Goal: Task Accomplishment & Management: Use online tool/utility

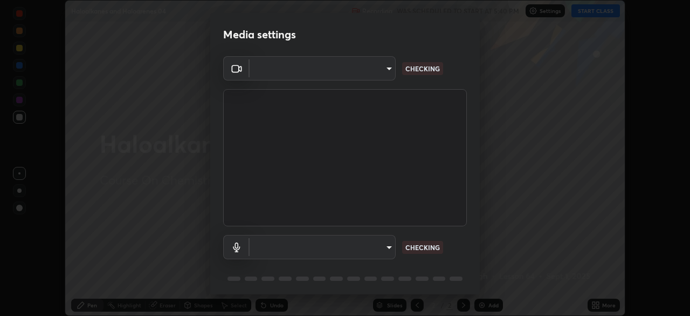
scroll to position [38, 0]
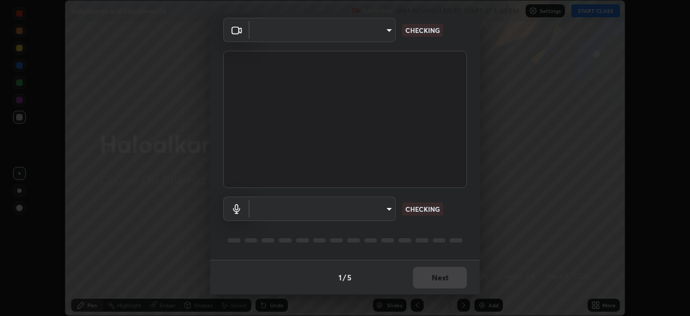
type input "b8f277cd8c291a0c7ed6159829793d80adb5f71bb500324d50d569f5a67401a8"
click at [323, 215] on body "Erase all Haloalkanes and Haloarenes 04 Recording WAS SCHEDULED TO START AT 5:4…" at bounding box center [345, 158] width 690 height 316
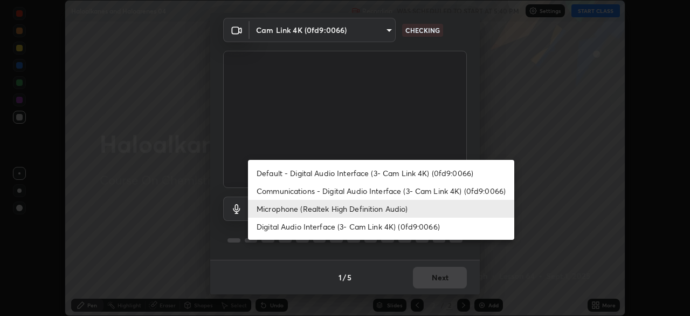
click at [316, 193] on li "Communications - Digital Audio Interface (3- Cam Link 4K) (0fd9:0066)" at bounding box center [381, 191] width 266 height 18
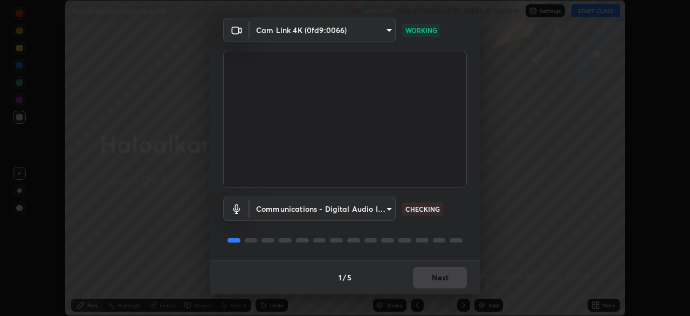
click at [337, 210] on body "Erase all Haloalkanes and Haloarenes 04 Recording WAS SCHEDULED TO START AT 5:4…" at bounding box center [345, 158] width 690 height 316
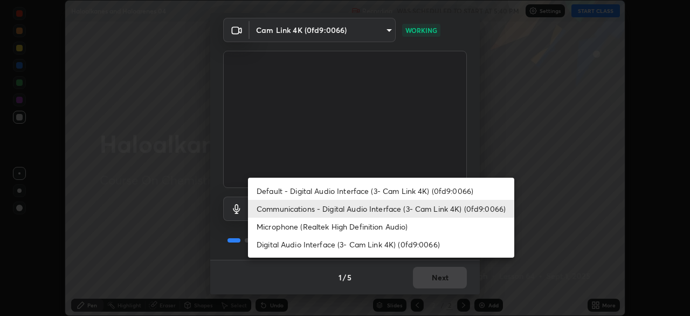
click at [332, 227] on li "Microphone (Realtek High Definition Audio)" at bounding box center [381, 226] width 266 height 18
type input "fc52b274e6785426ab2a4e79817368e636d678bdf91b48eb752f9e2a363405e0"
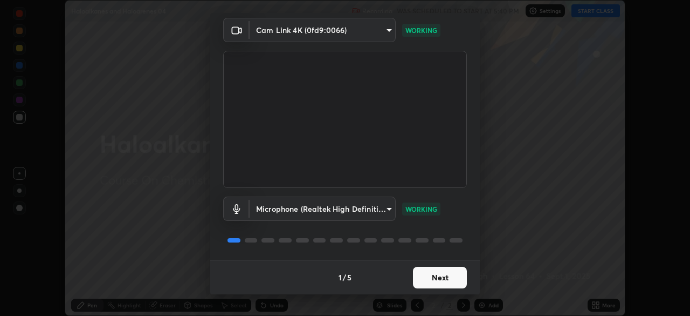
click at [442, 276] on button "Next" at bounding box center [440, 277] width 54 height 22
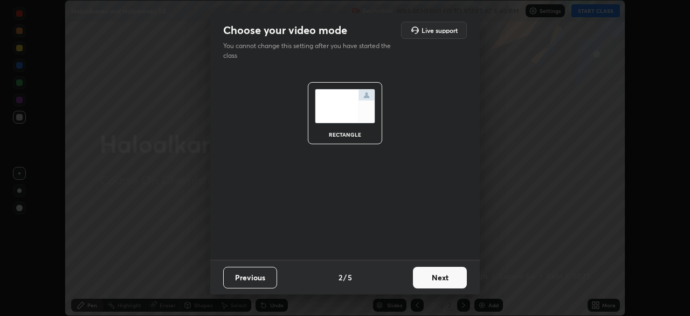
scroll to position [0, 0]
click at [449, 272] on button "Next" at bounding box center [440, 277] width 54 height 22
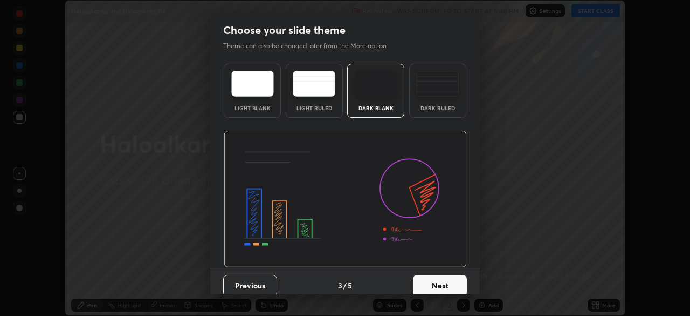
click at [456, 276] on button "Next" at bounding box center [440, 286] width 54 height 22
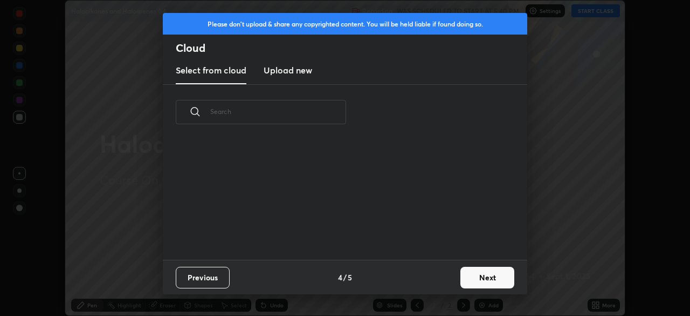
click at [461, 277] on button "Next" at bounding box center [488, 277] width 54 height 22
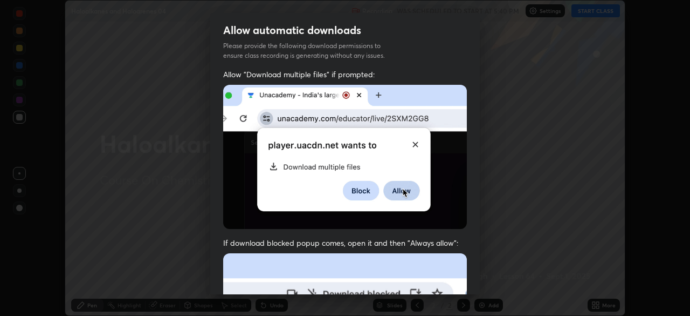
click at [464, 278] on div "Allow "Download multiple files" if prompted: If download blocked popup comes, o…" at bounding box center [345, 296] width 270 height 454
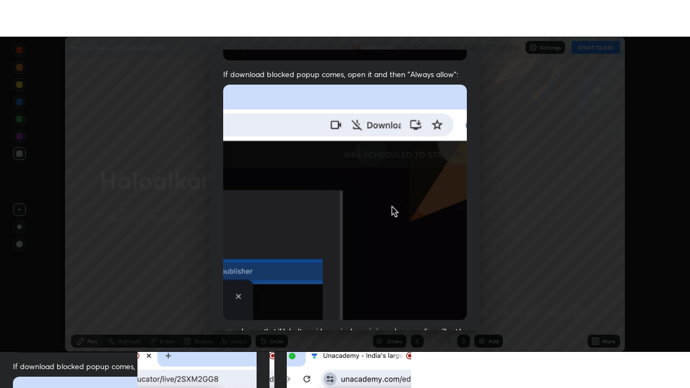
scroll to position [258, 0]
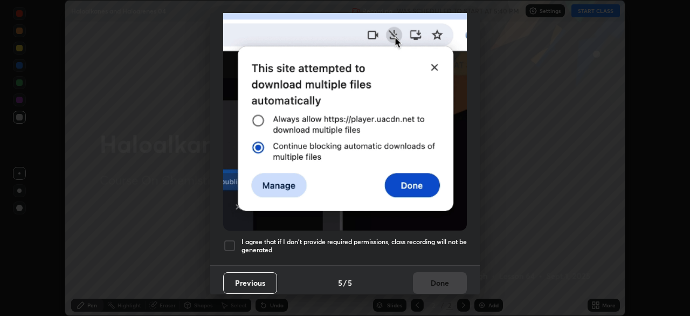
click at [228, 244] on div at bounding box center [229, 245] width 13 height 13
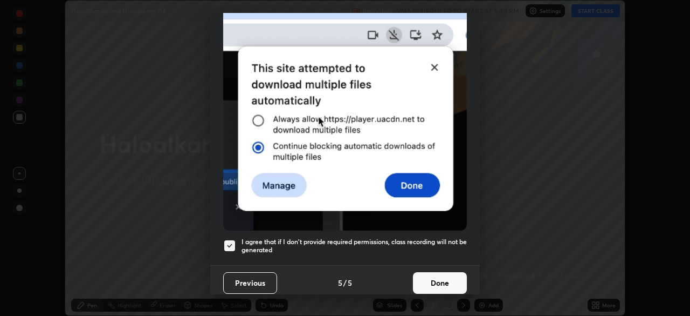
click at [445, 278] on button "Done" at bounding box center [440, 283] width 54 height 22
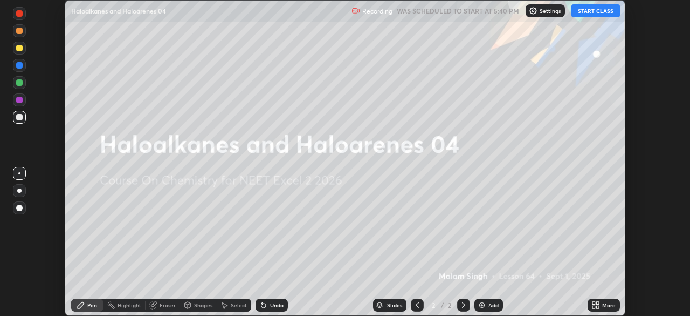
click at [595, 15] on button "START CLASS" at bounding box center [596, 10] width 49 height 13
click at [595, 307] on icon at bounding box center [594, 306] width 3 height 3
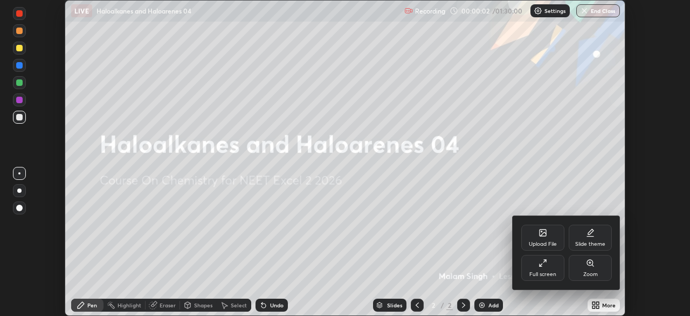
click at [552, 272] on div "Full screen" at bounding box center [543, 273] width 27 height 5
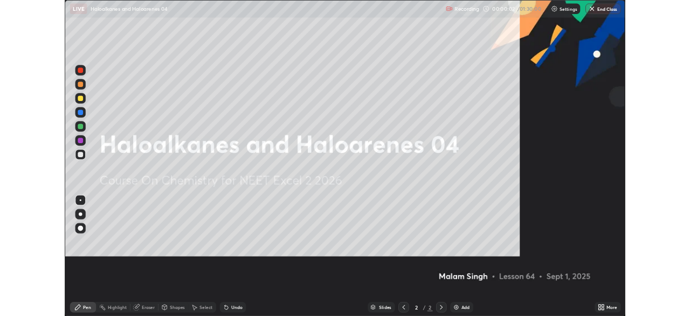
scroll to position [388, 690]
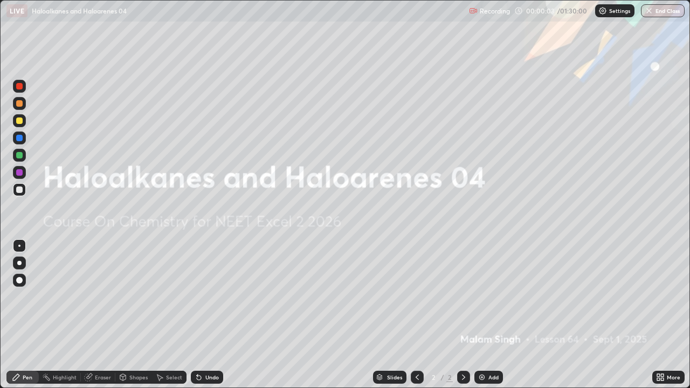
click at [484, 315] on img at bounding box center [482, 377] width 9 height 9
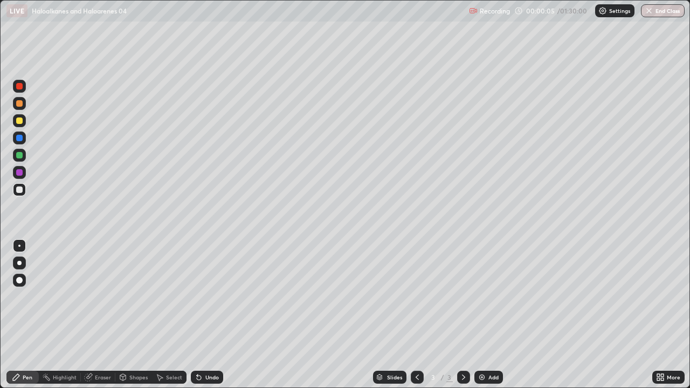
click at [23, 260] on div at bounding box center [19, 263] width 13 height 13
click at [25, 98] on div at bounding box center [19, 103] width 13 height 17
click at [16, 122] on div at bounding box center [19, 121] width 6 height 6
click at [19, 192] on div at bounding box center [19, 190] width 6 height 6
click at [21, 125] on div at bounding box center [19, 120] width 13 height 13
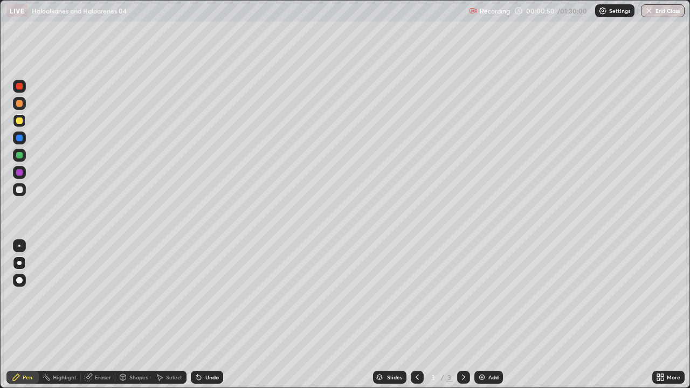
click at [18, 184] on div at bounding box center [19, 189] width 13 height 13
click at [105, 315] on div "Eraser" at bounding box center [103, 377] width 16 height 5
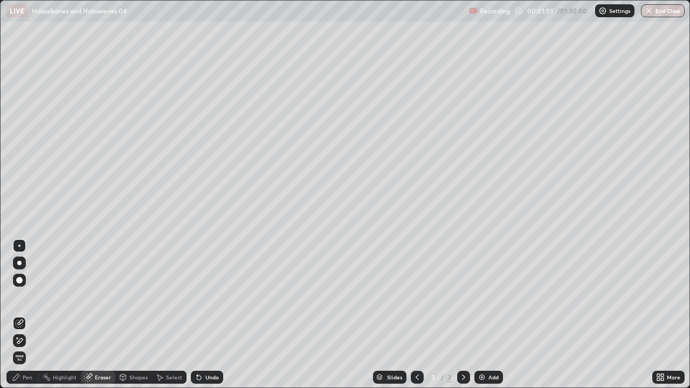
click at [30, 315] on div "Pen" at bounding box center [28, 377] width 10 height 5
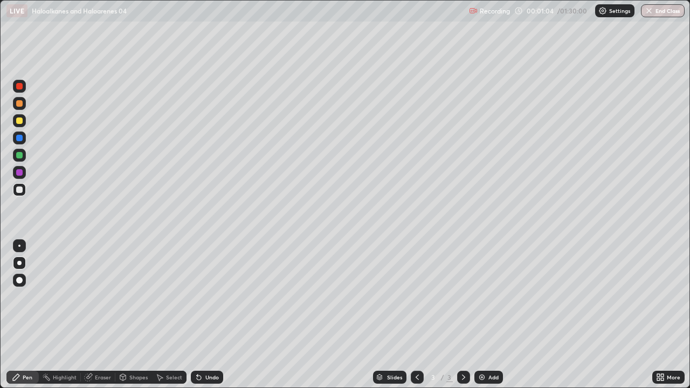
click at [19, 87] on div at bounding box center [19, 86] width 6 height 6
click at [20, 104] on div at bounding box center [19, 103] width 6 height 6
click at [19, 191] on div at bounding box center [19, 190] width 6 height 6
click at [20, 124] on div at bounding box center [19, 120] width 13 height 13
click at [22, 194] on div at bounding box center [19, 189] width 13 height 13
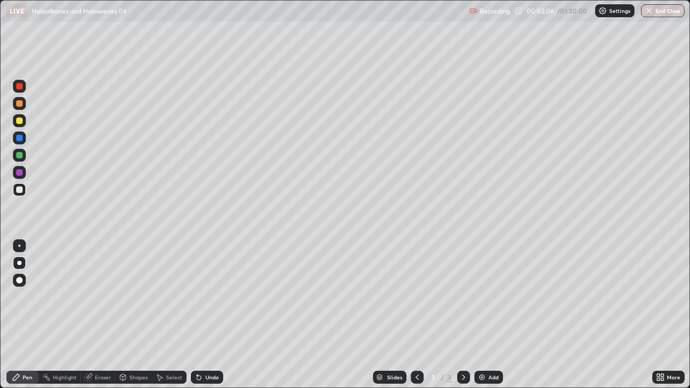
click at [19, 88] on div at bounding box center [19, 86] width 6 height 6
click at [21, 190] on div at bounding box center [19, 190] width 6 height 6
click at [20, 104] on div at bounding box center [19, 103] width 6 height 6
click at [18, 191] on div at bounding box center [19, 190] width 6 height 6
click at [19, 106] on div at bounding box center [19, 103] width 6 height 6
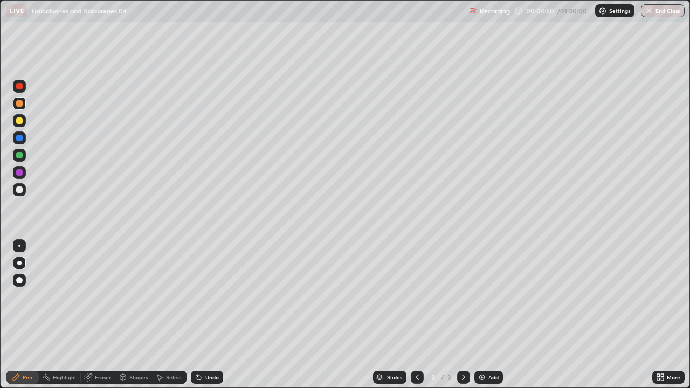
click at [20, 155] on div at bounding box center [19, 155] width 6 height 6
click at [17, 105] on div at bounding box center [19, 103] width 6 height 6
click at [489, 315] on div "Add" at bounding box center [489, 377] width 29 height 13
click at [127, 315] on div "Shapes" at bounding box center [133, 377] width 37 height 13
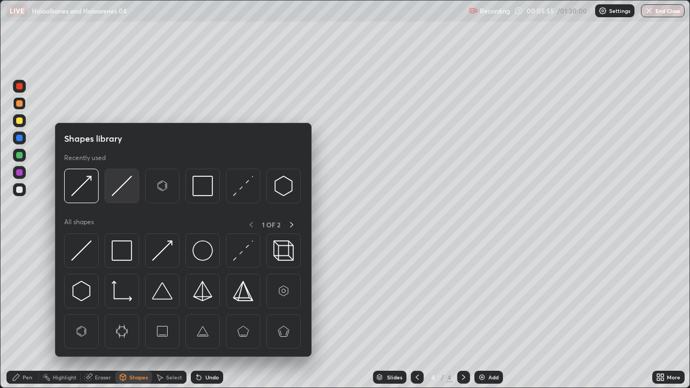
click at [124, 185] on img at bounding box center [122, 186] width 20 height 20
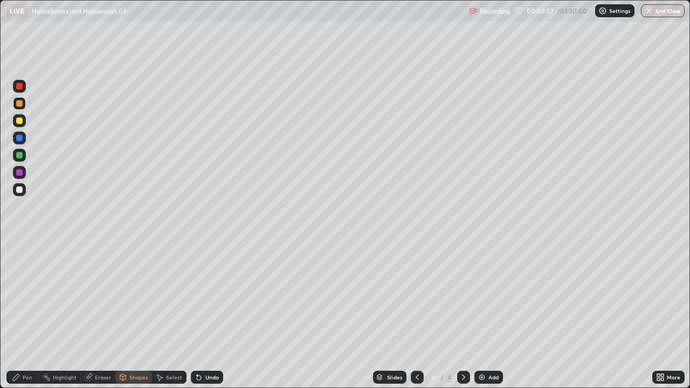
click at [29, 315] on div "Pen" at bounding box center [28, 377] width 10 height 5
click at [17, 188] on div at bounding box center [19, 190] width 6 height 6
click at [199, 315] on icon at bounding box center [199, 378] width 4 height 4
click at [201, 315] on icon at bounding box center [199, 377] width 9 height 9
click at [204, 315] on div "Undo" at bounding box center [207, 377] width 32 height 13
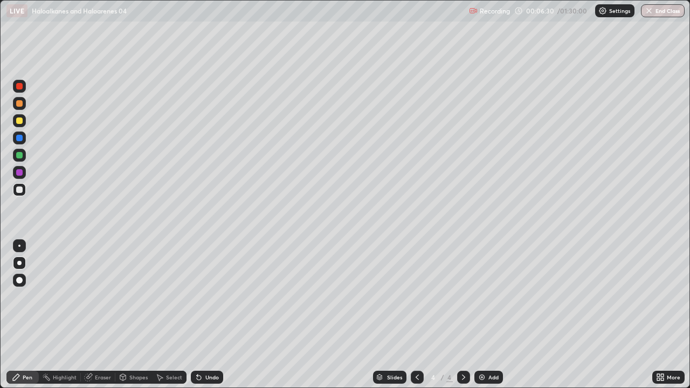
click at [206, 315] on div "Undo" at bounding box center [207, 377] width 32 height 13
click at [22, 121] on div at bounding box center [19, 121] width 6 height 6
click at [24, 186] on div at bounding box center [19, 189] width 13 height 13
click at [19, 122] on div at bounding box center [19, 121] width 6 height 6
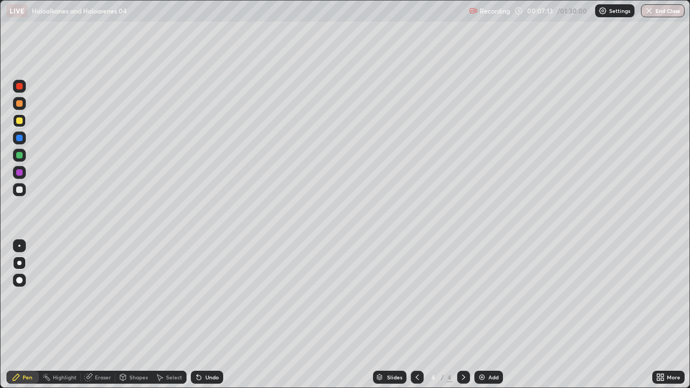
click at [19, 190] on div at bounding box center [19, 190] width 6 height 6
click at [17, 157] on div at bounding box center [19, 155] width 6 height 6
click at [21, 190] on div at bounding box center [19, 190] width 6 height 6
click at [21, 121] on div at bounding box center [19, 121] width 6 height 6
click at [23, 189] on div at bounding box center [19, 189] width 13 height 13
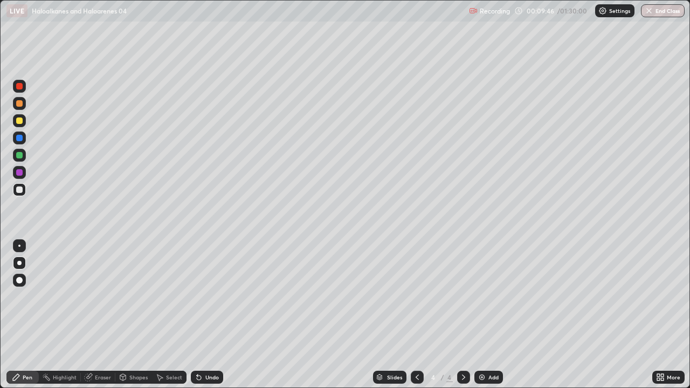
click at [19, 87] on div at bounding box center [19, 86] width 6 height 6
click at [21, 156] on div at bounding box center [19, 155] width 6 height 6
click at [21, 187] on div at bounding box center [19, 190] width 6 height 6
click at [20, 119] on div at bounding box center [19, 121] width 6 height 6
click at [20, 192] on div at bounding box center [19, 190] width 6 height 6
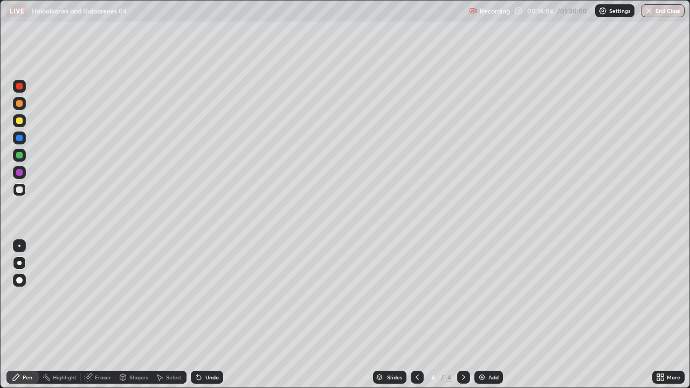
click at [484, 315] on img at bounding box center [482, 377] width 9 height 9
click at [17, 101] on div at bounding box center [19, 103] width 6 height 6
click at [134, 315] on div "Shapes" at bounding box center [138, 377] width 18 height 5
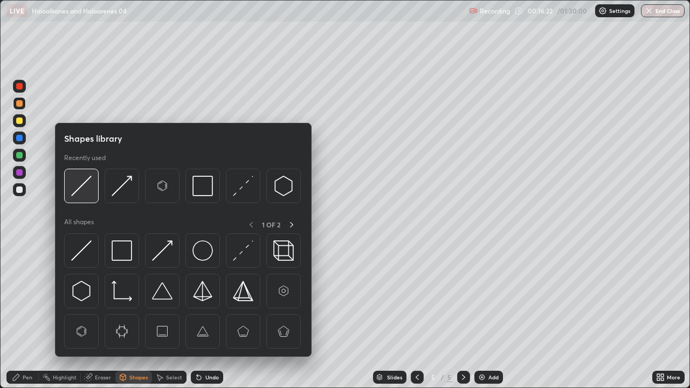
click at [86, 187] on img at bounding box center [81, 186] width 20 height 20
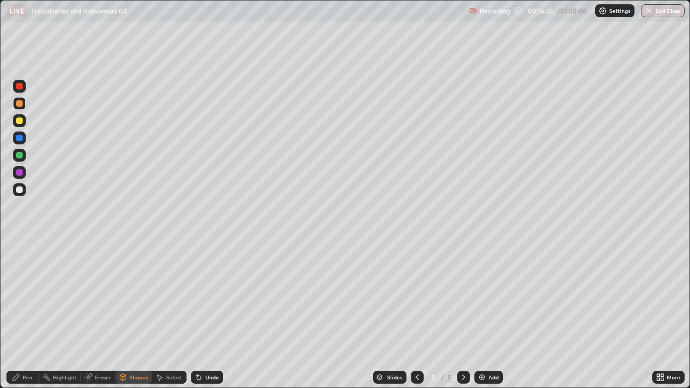
click at [29, 315] on div "Pen" at bounding box center [28, 377] width 10 height 5
click at [22, 189] on div at bounding box center [19, 190] width 6 height 6
click at [19, 91] on div at bounding box center [19, 86] width 13 height 13
click at [19, 191] on div at bounding box center [19, 190] width 6 height 6
click at [19, 108] on div at bounding box center [19, 103] width 13 height 13
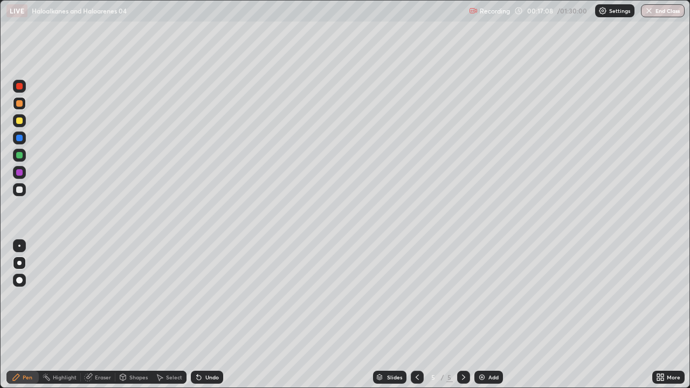
click at [19, 193] on div at bounding box center [19, 190] width 6 height 6
click at [19, 87] on div at bounding box center [19, 86] width 6 height 6
click at [22, 101] on div at bounding box center [19, 103] width 6 height 6
click at [13, 158] on div at bounding box center [19, 155] width 13 height 13
click at [14, 188] on div at bounding box center [19, 189] width 13 height 13
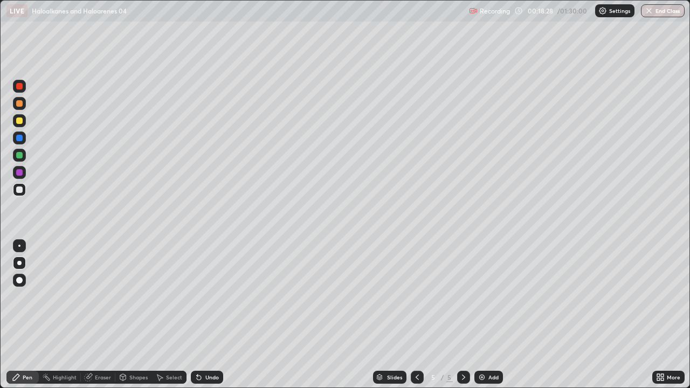
click at [18, 160] on div at bounding box center [19, 155] width 13 height 13
click at [13, 125] on div at bounding box center [19, 120] width 13 height 13
click at [13, 187] on div at bounding box center [19, 189] width 13 height 13
click at [19, 157] on div at bounding box center [19, 155] width 6 height 6
click at [18, 190] on div at bounding box center [19, 190] width 6 height 6
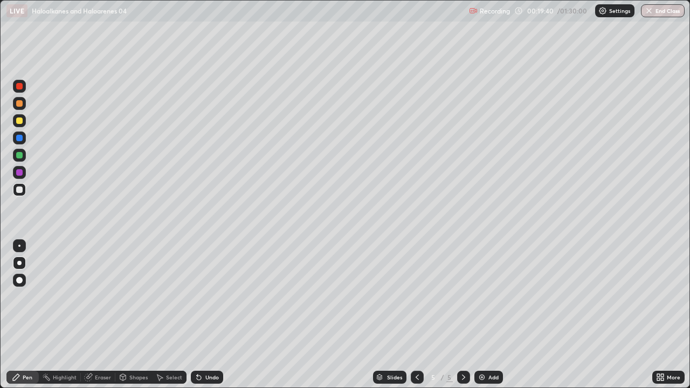
click at [16, 155] on div at bounding box center [19, 155] width 6 height 6
click at [22, 172] on div at bounding box center [19, 172] width 6 height 6
click at [18, 194] on div at bounding box center [19, 189] width 13 height 13
click at [18, 154] on div at bounding box center [19, 155] width 6 height 6
click at [20, 106] on div at bounding box center [19, 103] width 6 height 6
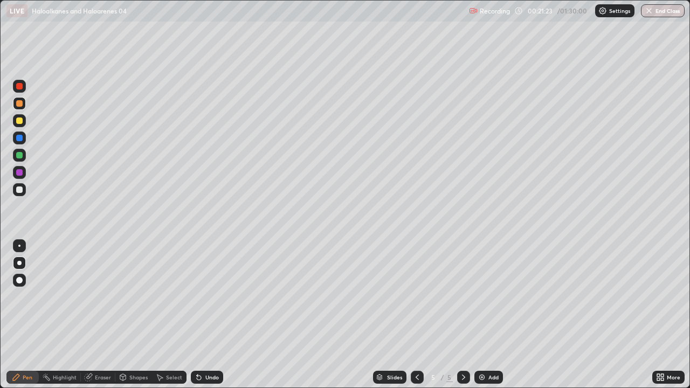
click at [20, 190] on div at bounding box center [19, 190] width 6 height 6
click at [17, 107] on div at bounding box center [19, 103] width 13 height 13
click at [483, 315] on img at bounding box center [482, 377] width 9 height 9
click at [135, 315] on div "Shapes" at bounding box center [138, 377] width 18 height 5
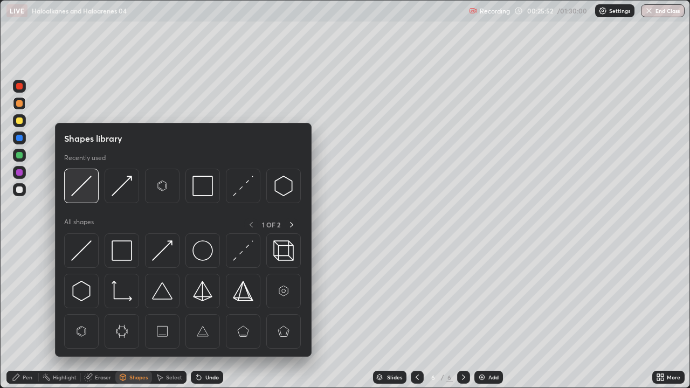
click at [85, 187] on img at bounding box center [81, 186] width 20 height 20
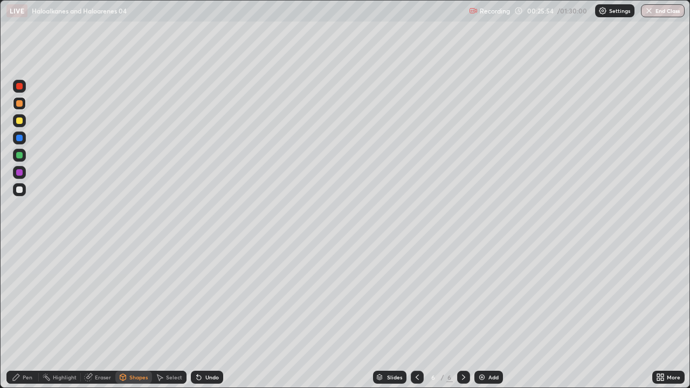
click at [24, 315] on div "Pen" at bounding box center [28, 377] width 10 height 5
click at [19, 191] on div at bounding box center [19, 190] width 6 height 6
click at [19, 121] on div at bounding box center [19, 121] width 6 height 6
click at [20, 191] on div at bounding box center [19, 190] width 6 height 6
click at [23, 125] on div at bounding box center [19, 120] width 13 height 13
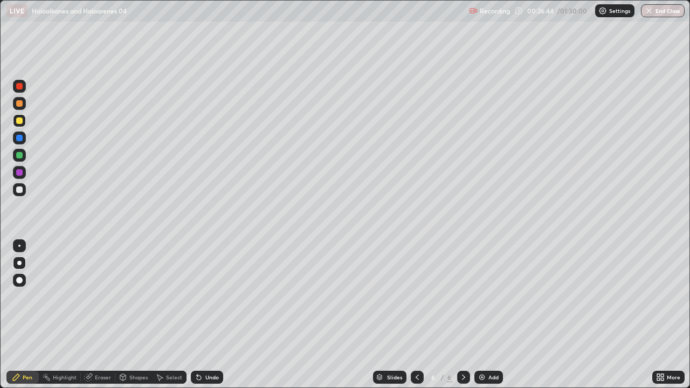
click at [18, 155] on div at bounding box center [19, 155] width 6 height 6
click at [18, 190] on div at bounding box center [19, 190] width 6 height 6
click at [19, 122] on div at bounding box center [19, 121] width 6 height 6
click at [23, 192] on div at bounding box center [19, 189] width 13 height 13
click at [21, 155] on div at bounding box center [19, 155] width 6 height 6
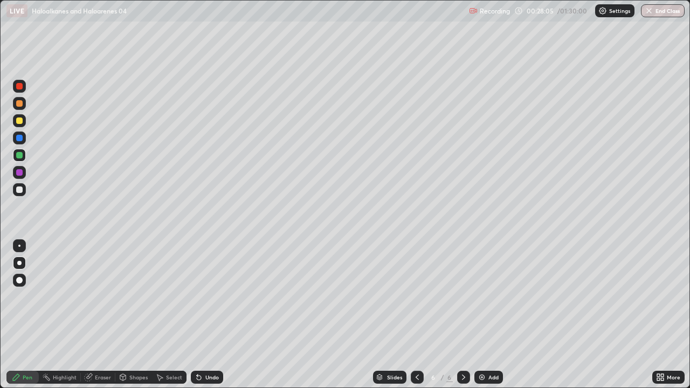
click at [20, 121] on div at bounding box center [19, 121] width 6 height 6
click at [22, 191] on div at bounding box center [19, 190] width 6 height 6
click at [20, 105] on div at bounding box center [19, 103] width 6 height 6
click at [482, 315] on img at bounding box center [482, 377] width 9 height 9
click at [98, 315] on div "Eraser" at bounding box center [103, 377] width 16 height 5
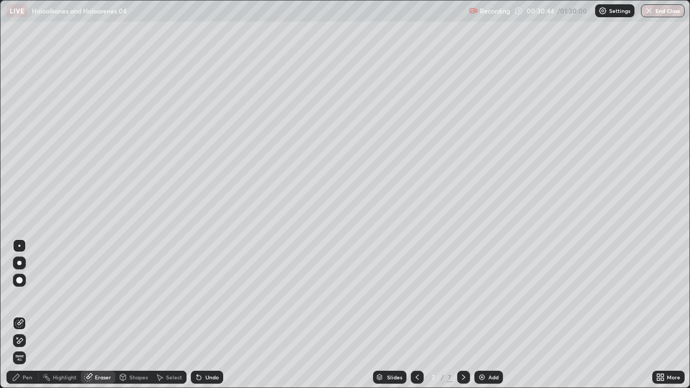
click at [20, 315] on div "Pen" at bounding box center [22, 377] width 32 height 13
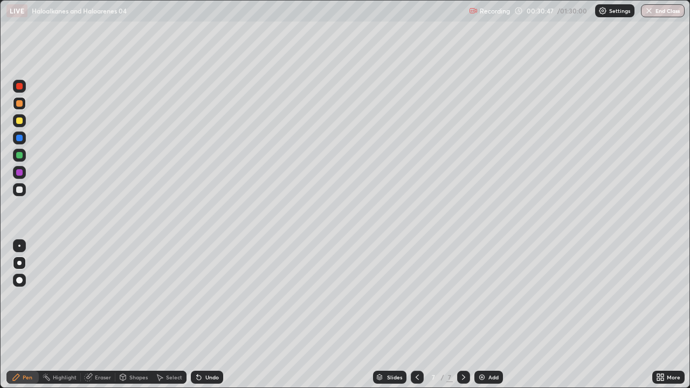
click at [18, 188] on div at bounding box center [19, 190] width 6 height 6
click at [18, 87] on div at bounding box center [19, 86] width 6 height 6
click at [19, 190] on div at bounding box center [19, 190] width 6 height 6
click at [131, 315] on div "Shapes" at bounding box center [138, 377] width 18 height 5
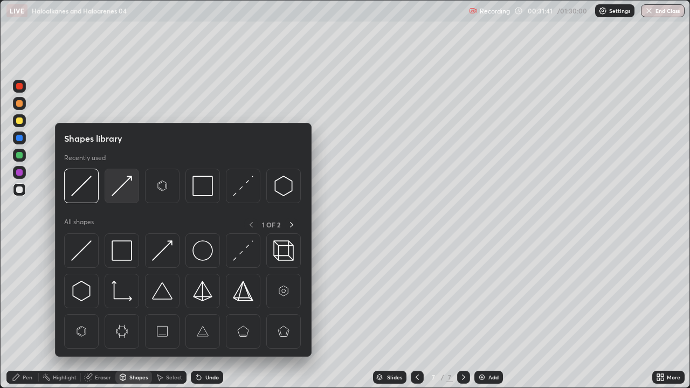
click at [127, 179] on img at bounding box center [122, 186] width 20 height 20
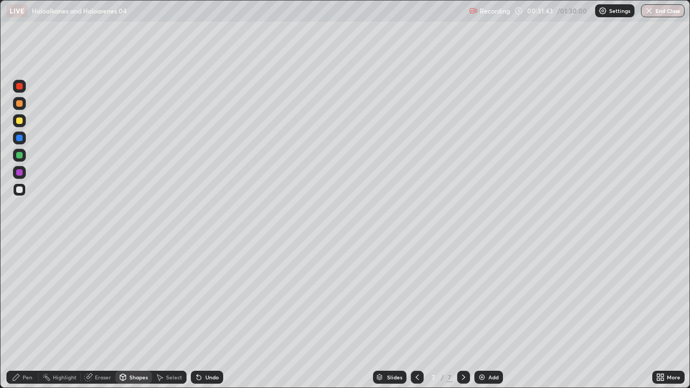
click at [21, 315] on div "Pen" at bounding box center [22, 377] width 32 height 13
click at [19, 125] on div at bounding box center [19, 120] width 13 height 13
click at [23, 191] on div at bounding box center [19, 189] width 13 height 13
click at [19, 156] on div at bounding box center [19, 155] width 6 height 6
click at [19, 159] on div at bounding box center [19, 155] width 13 height 13
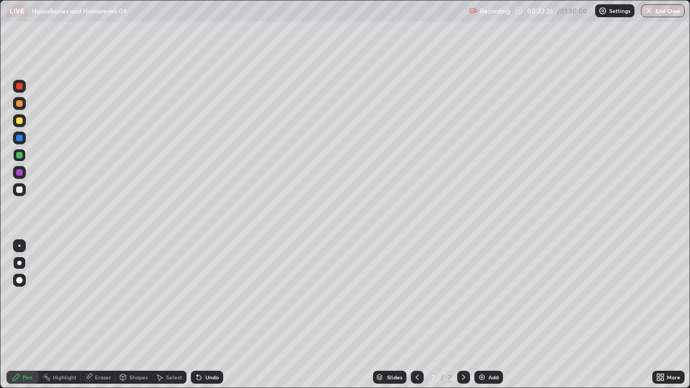
click at [201, 315] on icon at bounding box center [199, 377] width 9 height 9
click at [206, 315] on div "Undo" at bounding box center [207, 377] width 32 height 13
click at [24, 189] on div at bounding box center [19, 189] width 13 height 13
click at [22, 173] on div at bounding box center [19, 172] width 6 height 6
click at [102, 315] on div "Eraser" at bounding box center [103, 377] width 16 height 5
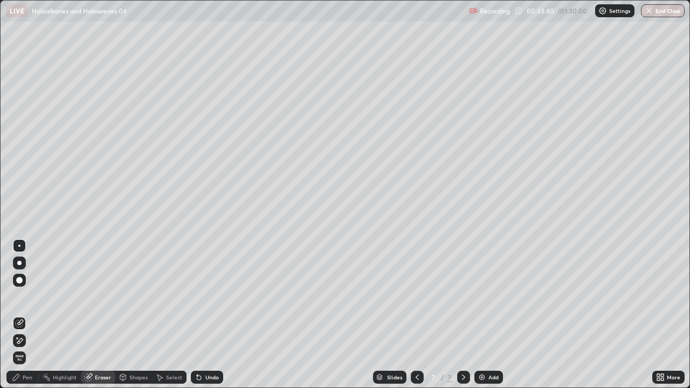
click at [32, 315] on div "Pen" at bounding box center [28, 377] width 10 height 5
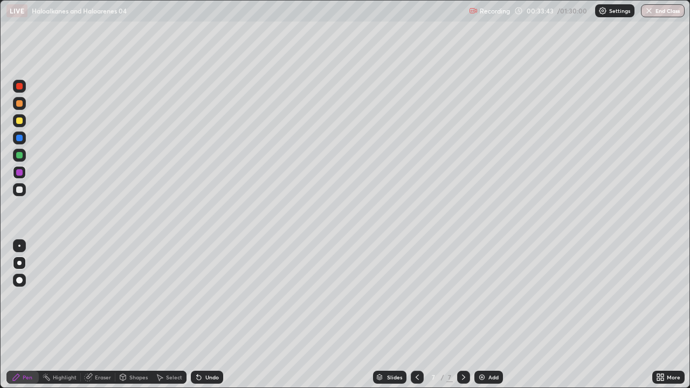
click at [23, 193] on div at bounding box center [19, 189] width 13 height 13
click at [18, 104] on div at bounding box center [19, 103] width 6 height 6
click at [19, 191] on div at bounding box center [19, 190] width 6 height 6
click at [19, 108] on div at bounding box center [19, 103] width 13 height 13
click at [24, 189] on div at bounding box center [19, 189] width 13 height 13
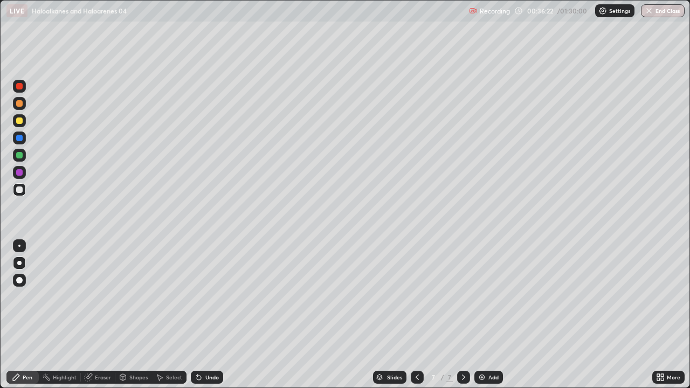
click at [18, 125] on div at bounding box center [19, 120] width 13 height 13
click at [18, 91] on div at bounding box center [19, 86] width 13 height 13
click at [18, 159] on div at bounding box center [19, 155] width 13 height 13
click at [20, 189] on div at bounding box center [19, 190] width 6 height 6
click at [17, 161] on div at bounding box center [19, 155] width 13 height 13
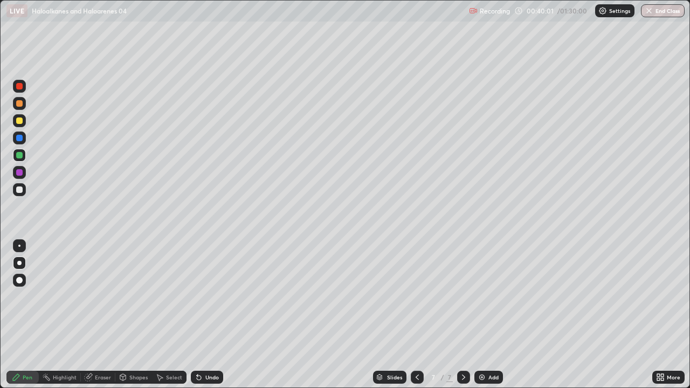
click at [19, 190] on div at bounding box center [19, 190] width 6 height 6
click at [15, 104] on div at bounding box center [19, 103] width 13 height 13
click at [17, 86] on div at bounding box center [19, 86] width 6 height 6
click at [17, 106] on div at bounding box center [19, 103] width 6 height 6
click at [483, 315] on img at bounding box center [482, 377] width 9 height 9
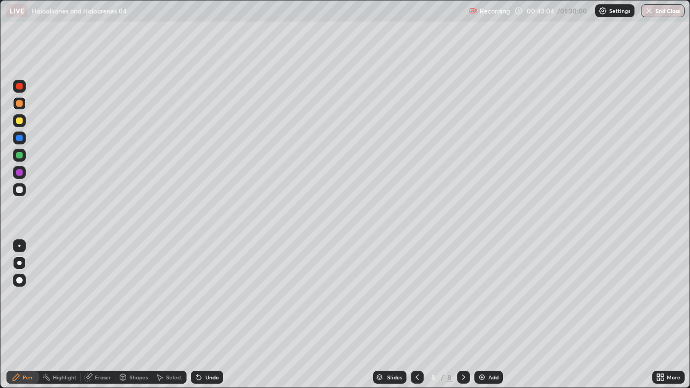
click at [19, 190] on div at bounding box center [19, 190] width 6 height 6
click at [15, 125] on div at bounding box center [19, 120] width 13 height 13
click at [16, 102] on div at bounding box center [19, 103] width 6 height 6
click at [25, 193] on div at bounding box center [19, 189] width 13 height 13
click at [17, 187] on div at bounding box center [19, 190] width 6 height 6
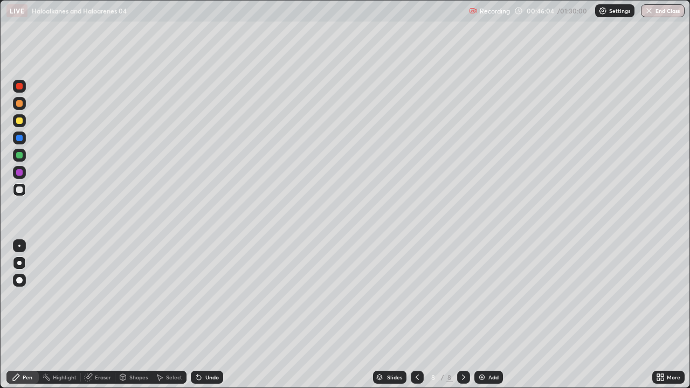
click at [26, 165] on div at bounding box center [19, 172] width 17 height 17
click at [21, 190] on div at bounding box center [19, 190] width 6 height 6
click at [479, 315] on img at bounding box center [482, 377] width 9 height 9
click at [19, 102] on div at bounding box center [19, 103] width 6 height 6
click at [126, 315] on icon at bounding box center [123, 377] width 9 height 9
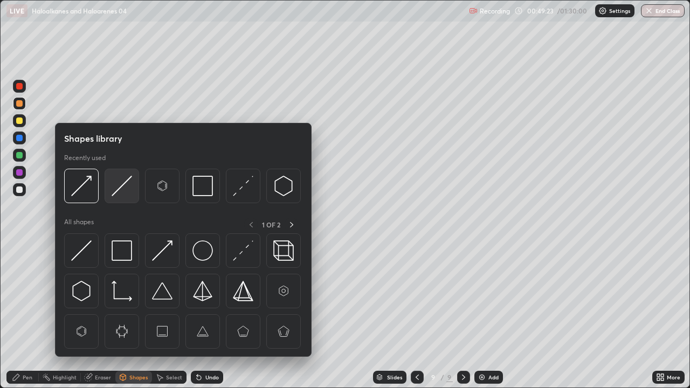
click at [124, 187] on img at bounding box center [122, 186] width 20 height 20
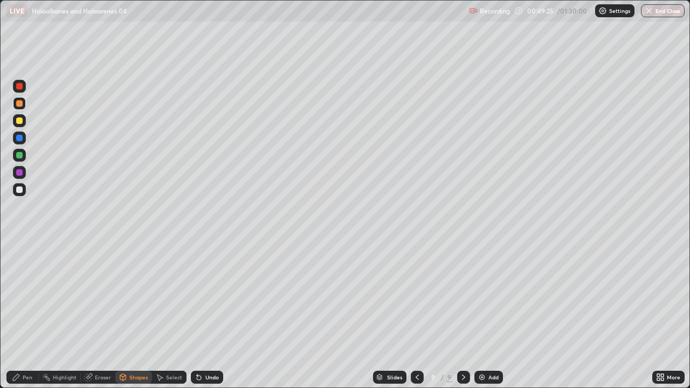
click at [25, 315] on div "Pen" at bounding box center [28, 377] width 10 height 5
click at [106, 315] on div "Eraser" at bounding box center [103, 377] width 16 height 5
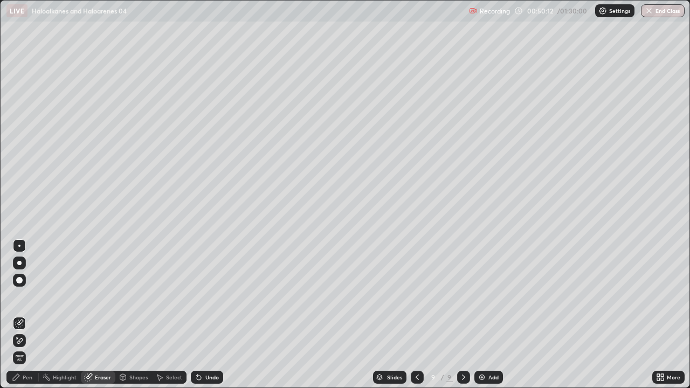
click at [28, 315] on div "Pen" at bounding box center [22, 377] width 32 height 13
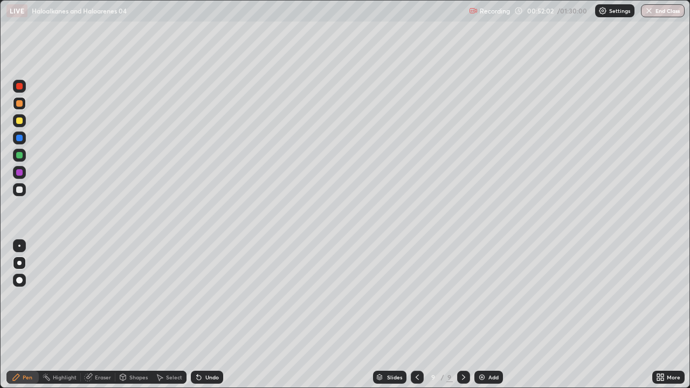
click at [22, 191] on div at bounding box center [19, 190] width 6 height 6
click at [414, 315] on icon at bounding box center [417, 377] width 9 height 9
click at [417, 315] on icon at bounding box center [417, 377] width 9 height 9
click at [461, 315] on div at bounding box center [463, 378] width 13 height 22
click at [463, 315] on icon at bounding box center [464, 377] width 9 height 9
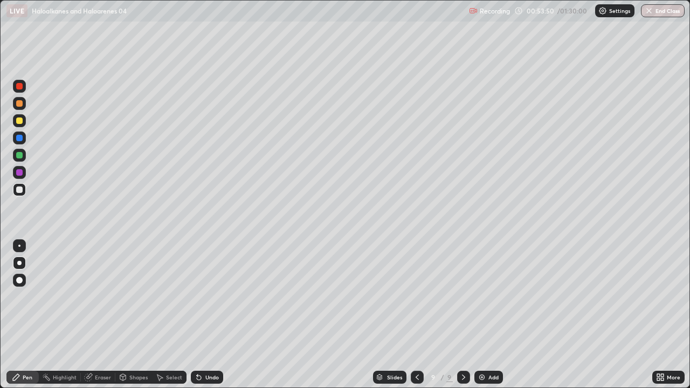
click at [465, 315] on icon at bounding box center [464, 377] width 9 height 9
click at [480, 315] on img at bounding box center [482, 377] width 9 height 9
click at [18, 100] on div at bounding box center [19, 103] width 6 height 6
click at [20, 188] on div at bounding box center [19, 190] width 6 height 6
click at [21, 82] on div at bounding box center [19, 86] width 13 height 13
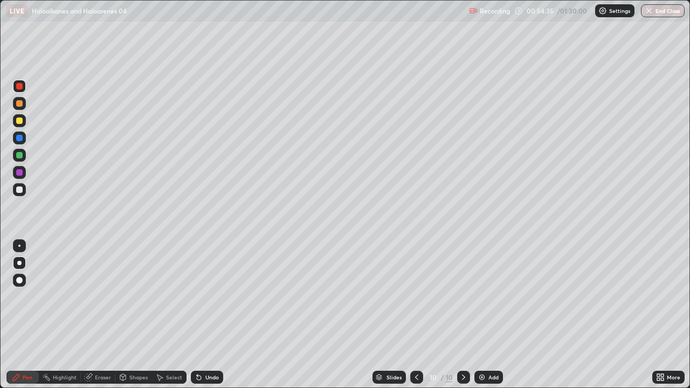
click at [17, 191] on div at bounding box center [19, 190] width 6 height 6
click at [19, 104] on div at bounding box center [19, 103] width 6 height 6
click at [19, 157] on div at bounding box center [19, 155] width 6 height 6
click at [19, 189] on div at bounding box center [19, 190] width 6 height 6
click at [20, 122] on div at bounding box center [19, 121] width 6 height 6
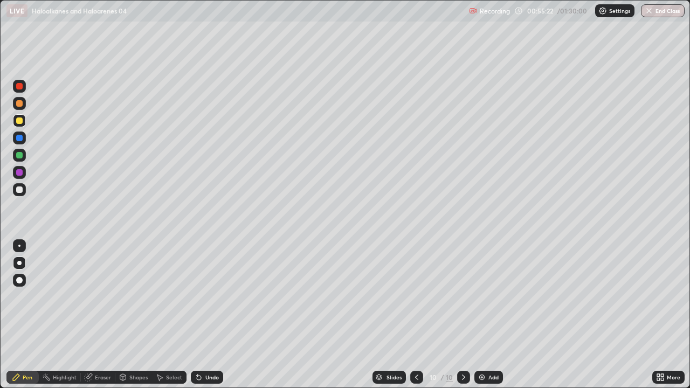
click at [24, 189] on div at bounding box center [19, 189] width 13 height 13
click at [19, 108] on div at bounding box center [19, 103] width 13 height 13
click at [105, 315] on div "Eraser" at bounding box center [103, 377] width 16 height 5
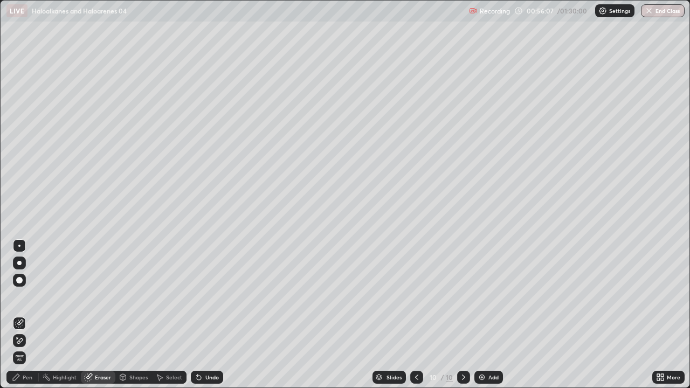
click at [33, 315] on div "Pen" at bounding box center [22, 377] width 32 height 13
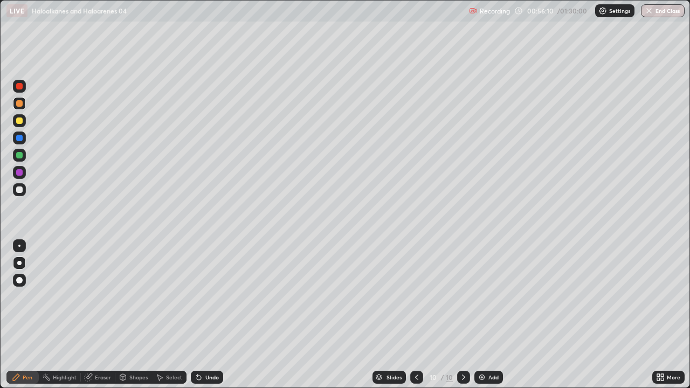
click at [20, 190] on div at bounding box center [19, 190] width 6 height 6
click at [125, 315] on icon at bounding box center [123, 377] width 6 height 6
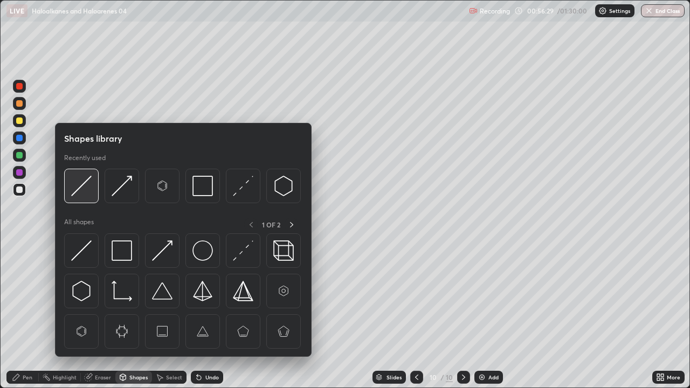
click at [80, 193] on img at bounding box center [81, 186] width 20 height 20
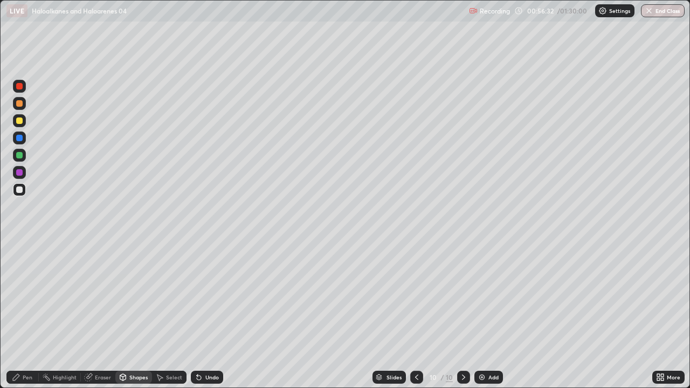
click at [27, 315] on div "Pen" at bounding box center [22, 377] width 32 height 13
click at [19, 155] on div at bounding box center [19, 155] width 6 height 6
click at [18, 191] on div at bounding box center [19, 190] width 6 height 6
click at [22, 101] on div at bounding box center [19, 103] width 6 height 6
click at [17, 190] on div at bounding box center [19, 190] width 6 height 6
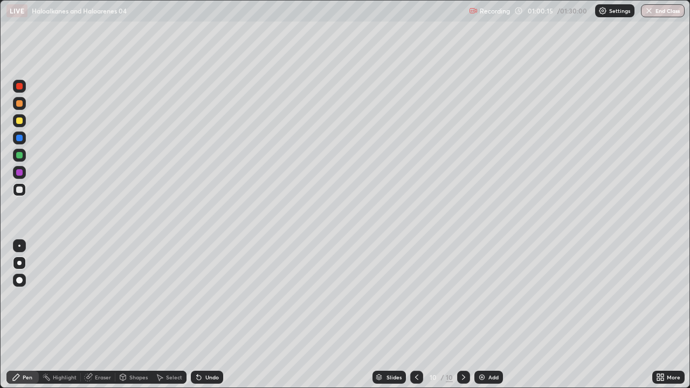
click at [18, 87] on div at bounding box center [19, 86] width 6 height 6
click at [482, 315] on img at bounding box center [482, 377] width 9 height 9
click at [19, 188] on div at bounding box center [19, 190] width 6 height 6
click at [18, 101] on div at bounding box center [19, 103] width 6 height 6
click at [18, 189] on div at bounding box center [19, 190] width 6 height 6
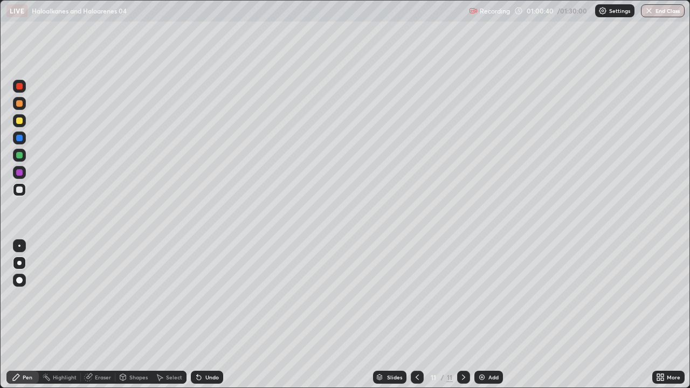
click at [133, 315] on div "Shapes" at bounding box center [138, 377] width 18 height 5
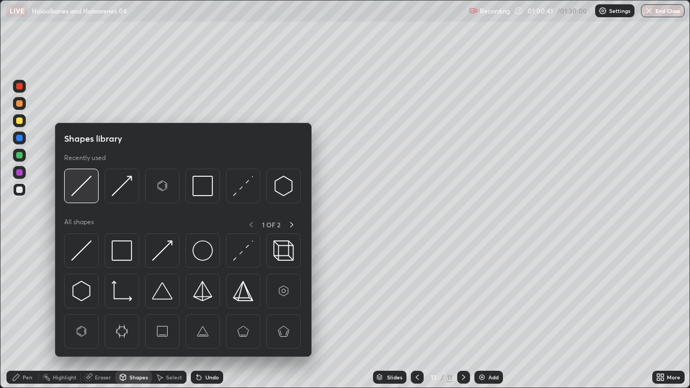
click at [79, 183] on img at bounding box center [81, 186] width 20 height 20
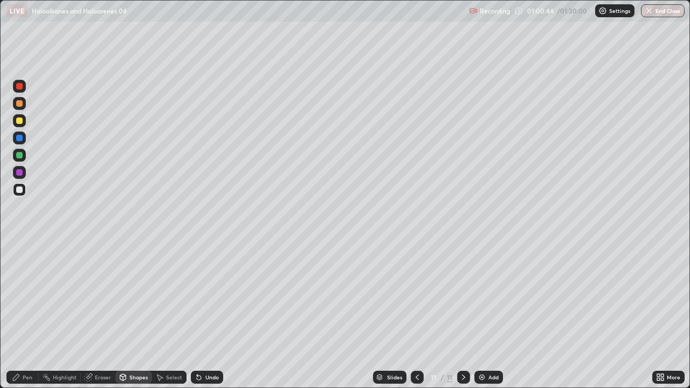
click at [32, 315] on div "Pen" at bounding box center [22, 377] width 32 height 13
click at [19, 86] on div at bounding box center [19, 86] width 6 height 6
click at [19, 191] on div at bounding box center [19, 190] width 6 height 6
click at [19, 123] on div at bounding box center [19, 121] width 6 height 6
click at [18, 189] on div at bounding box center [19, 190] width 6 height 6
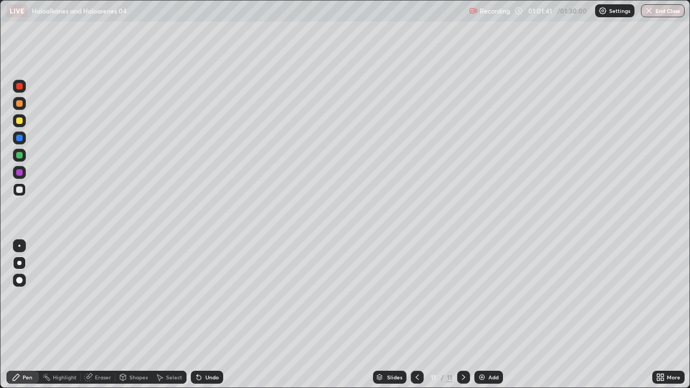
click at [21, 121] on div at bounding box center [19, 121] width 6 height 6
click at [19, 191] on div at bounding box center [19, 190] width 6 height 6
click at [24, 121] on div at bounding box center [19, 120] width 13 height 13
click at [96, 315] on div "Eraser" at bounding box center [103, 377] width 16 height 5
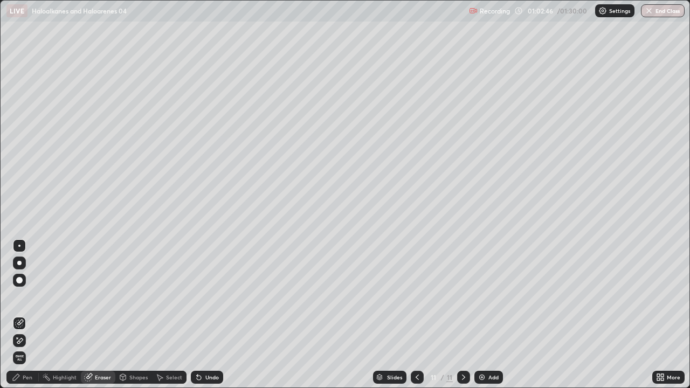
click at [25, 315] on div "Pen" at bounding box center [28, 377] width 10 height 5
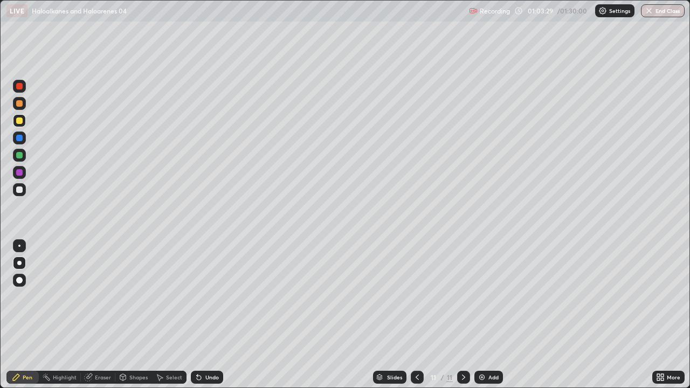
click at [17, 87] on div at bounding box center [19, 86] width 6 height 6
click at [19, 156] on div at bounding box center [19, 155] width 6 height 6
click at [18, 191] on div at bounding box center [19, 190] width 6 height 6
click at [18, 155] on div at bounding box center [19, 155] width 6 height 6
click at [19, 190] on div at bounding box center [19, 190] width 6 height 6
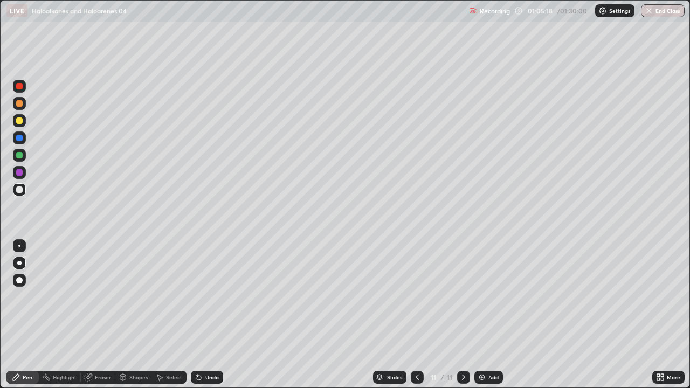
click at [20, 154] on div at bounding box center [19, 155] width 6 height 6
click at [19, 190] on div at bounding box center [19, 190] width 6 height 6
click at [18, 172] on div at bounding box center [19, 172] width 6 height 6
click at [19, 160] on div at bounding box center [19, 155] width 13 height 13
click at [17, 189] on div at bounding box center [19, 190] width 6 height 6
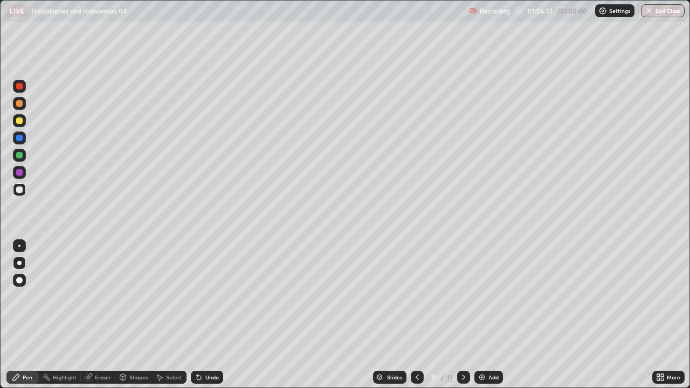
click at [23, 190] on div at bounding box center [19, 189] width 13 height 13
click at [15, 120] on div at bounding box center [19, 120] width 13 height 13
click at [23, 193] on div at bounding box center [19, 189] width 13 height 13
click at [17, 157] on div at bounding box center [19, 155] width 6 height 6
click at [18, 173] on div at bounding box center [19, 172] width 6 height 6
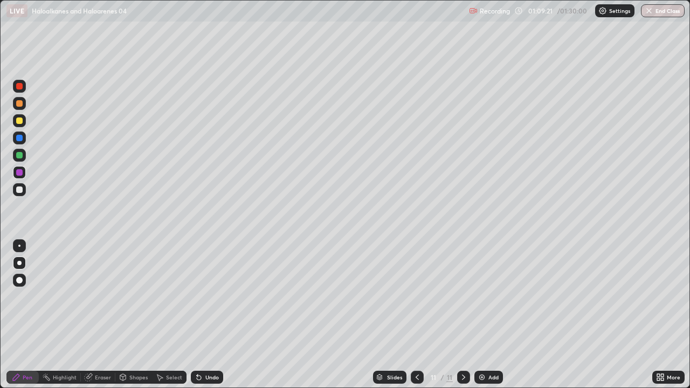
click at [174, 315] on div "Select" at bounding box center [169, 377] width 35 height 13
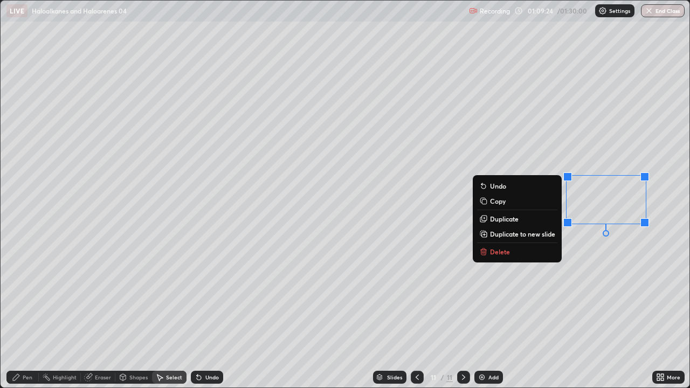
click at [506, 251] on p "Delete" at bounding box center [500, 252] width 20 height 9
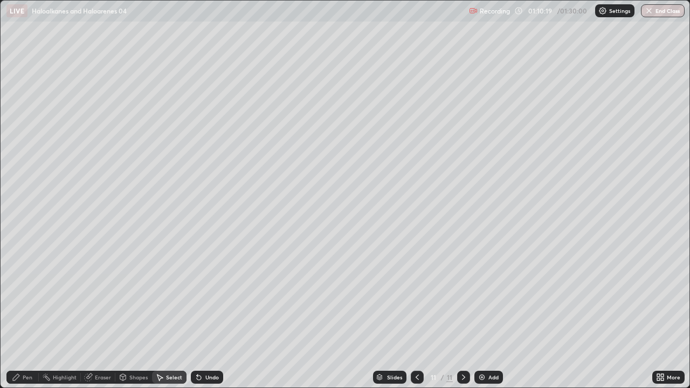
click at [25, 315] on div "Pen" at bounding box center [28, 377] width 10 height 5
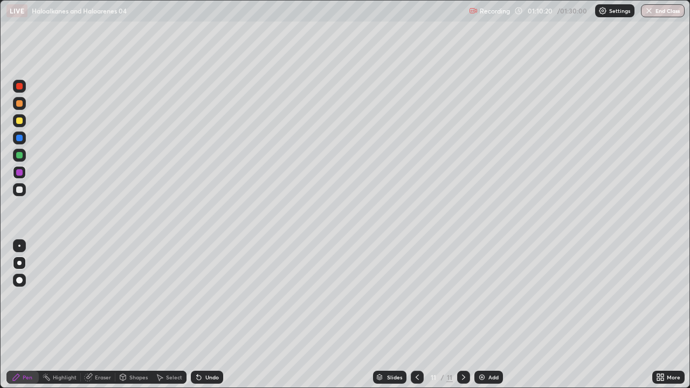
click at [15, 196] on div at bounding box center [19, 189] width 13 height 17
click at [484, 315] on img at bounding box center [482, 377] width 9 height 9
click at [18, 84] on div at bounding box center [19, 86] width 6 height 6
click at [18, 193] on div at bounding box center [19, 190] width 6 height 6
click at [94, 315] on div "Eraser" at bounding box center [98, 377] width 35 height 13
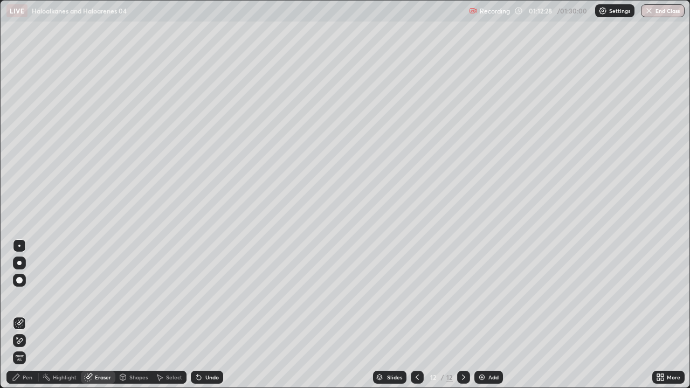
click at [26, 315] on div "Pen" at bounding box center [28, 377] width 10 height 5
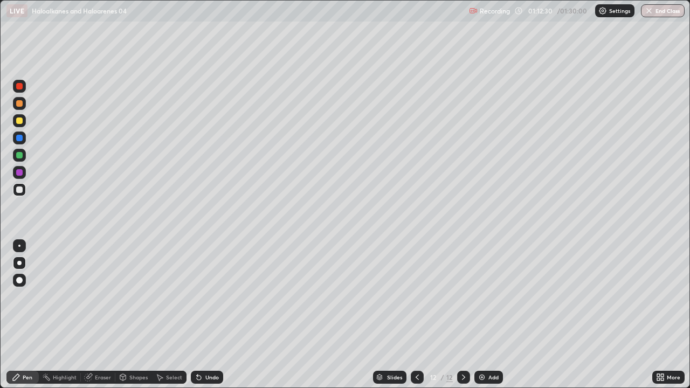
click at [18, 88] on div at bounding box center [19, 86] width 6 height 6
click at [19, 154] on div at bounding box center [19, 155] width 6 height 6
click at [23, 191] on div at bounding box center [19, 189] width 13 height 13
click at [17, 106] on div at bounding box center [19, 103] width 6 height 6
click at [24, 190] on div at bounding box center [19, 189] width 13 height 13
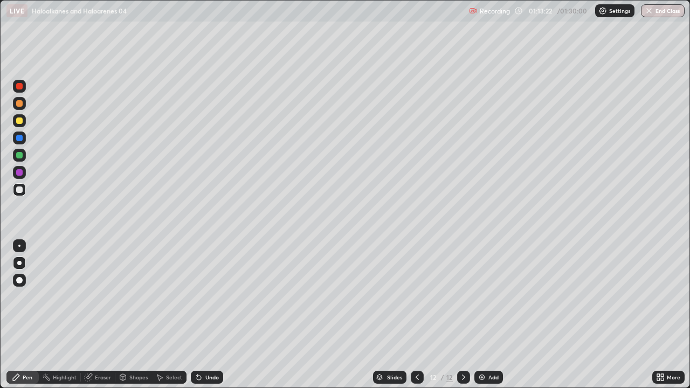
click at [20, 125] on div at bounding box center [19, 120] width 13 height 13
click at [18, 193] on div at bounding box center [19, 190] width 6 height 6
click at [19, 156] on div at bounding box center [19, 155] width 6 height 6
click at [20, 139] on div at bounding box center [19, 138] width 6 height 6
click at [24, 193] on div at bounding box center [19, 189] width 13 height 13
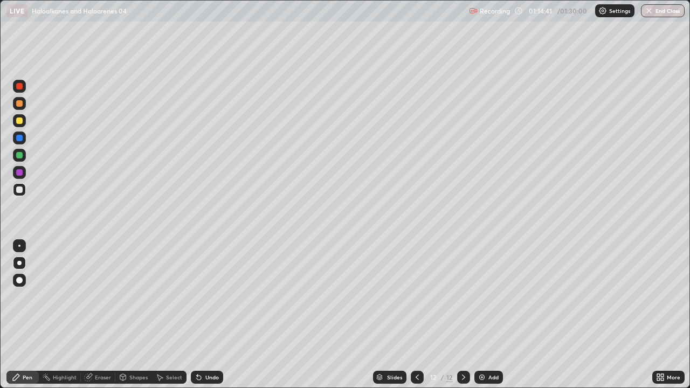
click at [19, 173] on div at bounding box center [19, 172] width 6 height 6
click at [24, 194] on div at bounding box center [19, 189] width 13 height 13
click at [19, 157] on div at bounding box center [19, 155] width 6 height 6
click at [19, 173] on div at bounding box center [19, 172] width 6 height 6
click at [24, 195] on div at bounding box center [19, 189] width 13 height 13
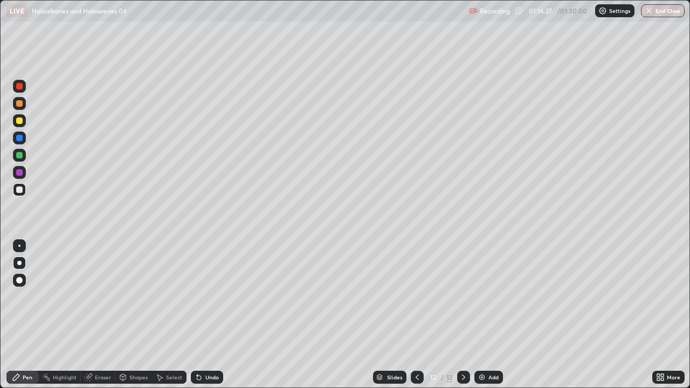
click at [18, 123] on div at bounding box center [19, 121] width 6 height 6
click at [19, 195] on div at bounding box center [19, 189] width 13 height 13
click at [19, 156] on div at bounding box center [19, 155] width 6 height 6
click at [658, 315] on icon at bounding box center [658, 379] width 3 height 3
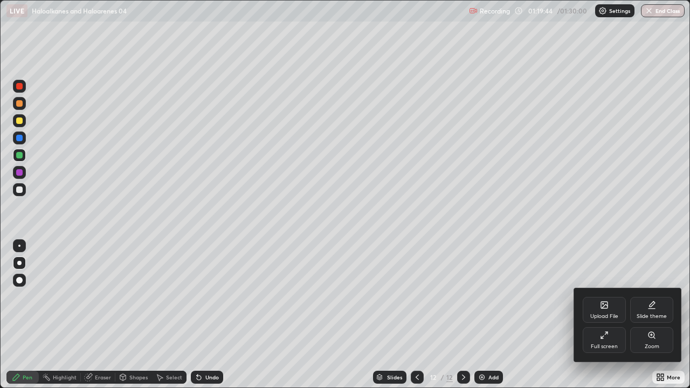
click at [602, 315] on div "Full screen" at bounding box center [604, 340] width 43 height 26
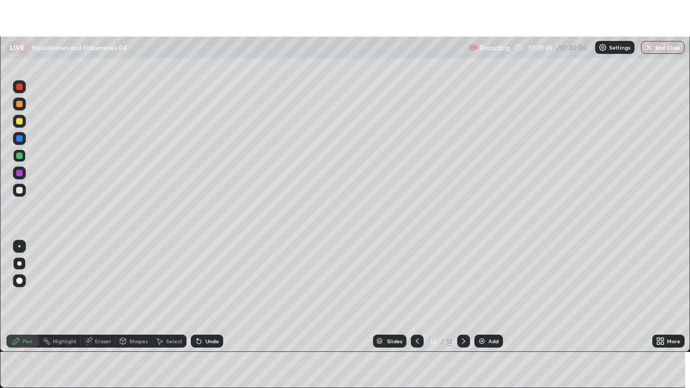
scroll to position [53621, 53247]
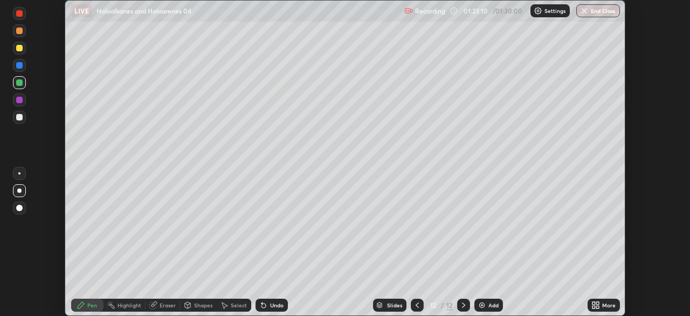
click at [593, 303] on icon at bounding box center [594, 303] width 3 height 3
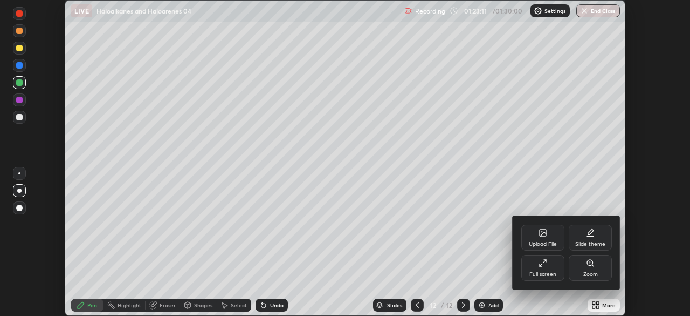
click at [539, 262] on icon at bounding box center [543, 262] width 9 height 9
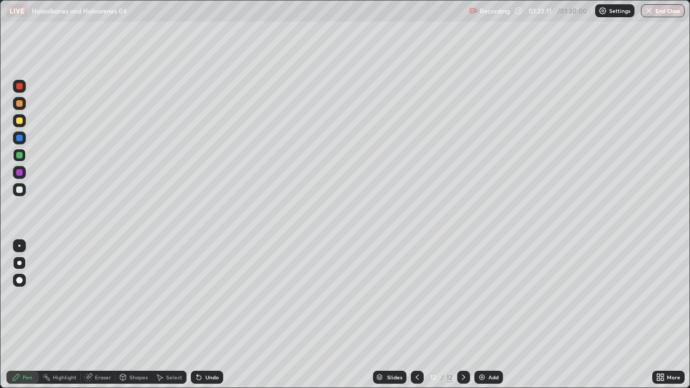
scroll to position [388, 690]
click at [666, 12] on button "End Class" at bounding box center [663, 10] width 43 height 13
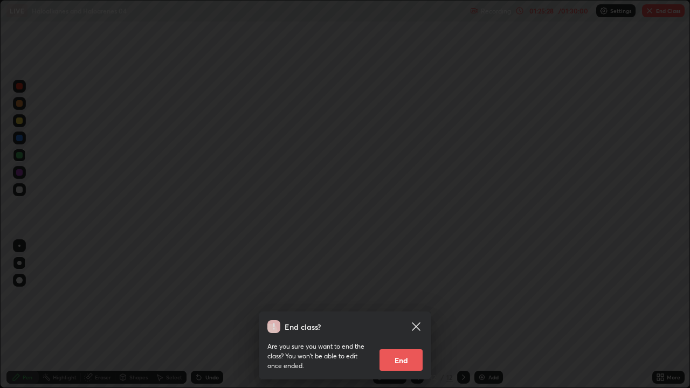
click at [403, 315] on button "End" at bounding box center [401, 361] width 43 height 22
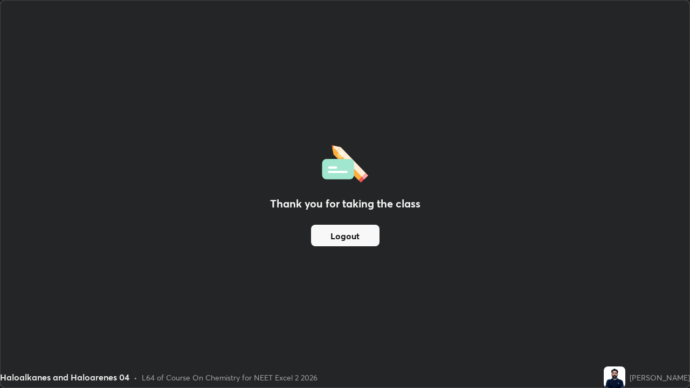
click at [359, 235] on button "Logout" at bounding box center [345, 236] width 69 height 22
click at [360, 231] on button "Logout" at bounding box center [345, 236] width 69 height 22
